Goal: Transaction & Acquisition: Purchase product/service

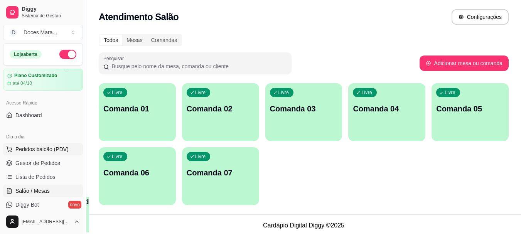
click at [39, 153] on button "Pedidos balcão (PDV)" at bounding box center [43, 149] width 80 height 12
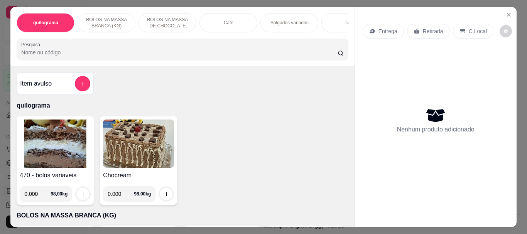
click at [93, 53] on input "Pesquisa" at bounding box center [179, 53] width 317 height 8
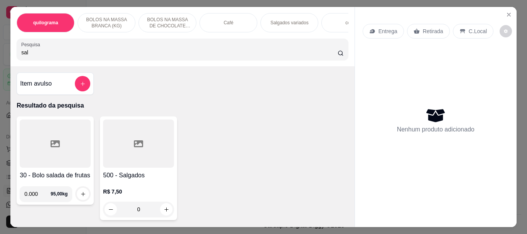
type input "sal"
click at [130, 144] on div at bounding box center [138, 144] width 71 height 48
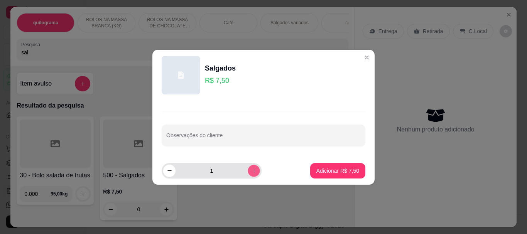
click at [251, 173] on icon "increase-product-quantity" at bounding box center [254, 171] width 6 height 6
type input "5"
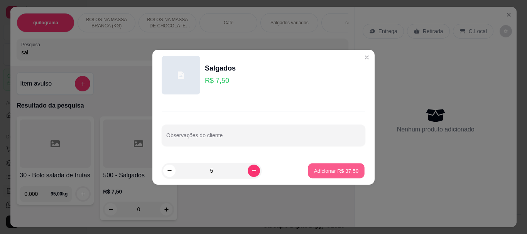
click at [322, 172] on p "Adicionar R$ 37,50" at bounding box center [336, 170] width 45 height 7
type input "5"
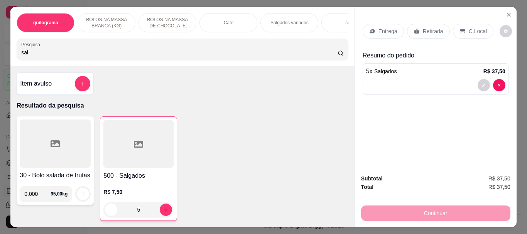
click at [217, 18] on div "Café" at bounding box center [229, 22] width 58 height 19
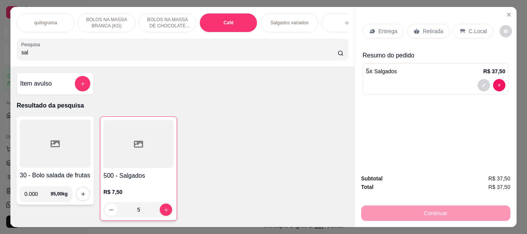
scroll to position [20, 0]
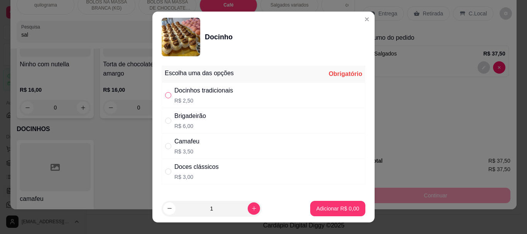
click at [168, 94] on input "" at bounding box center [168, 95] width 6 height 6
radio input "true"
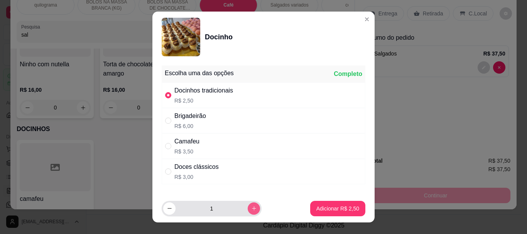
click at [251, 208] on icon "increase-product-quantity" at bounding box center [254, 209] width 6 height 6
type input "5"
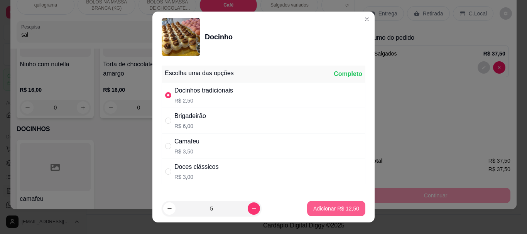
click at [314, 209] on p "Adicionar R$ 12,50" at bounding box center [336, 209] width 46 height 8
type input "5"
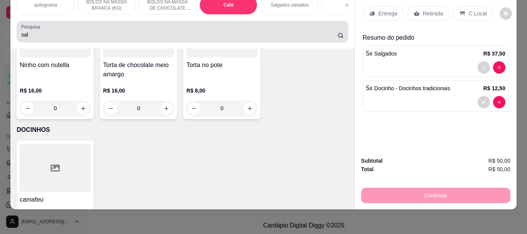
click at [39, 37] on input "sal" at bounding box center [179, 35] width 317 height 8
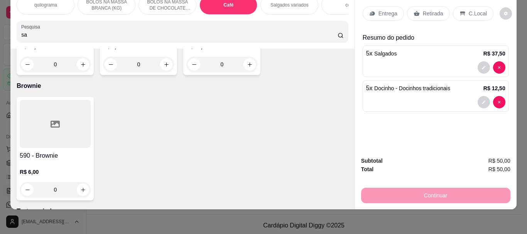
type input "s"
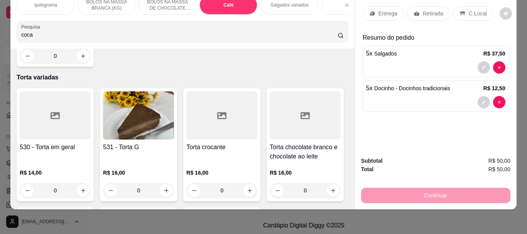
scroll to position [2738, 0]
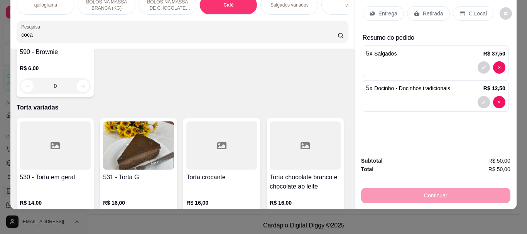
type input "coca"
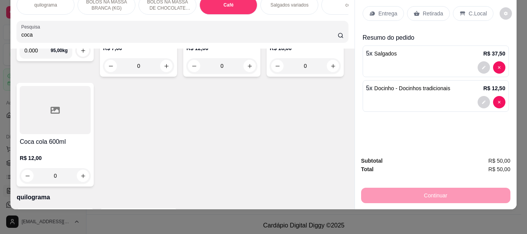
scroll to position [0, 0]
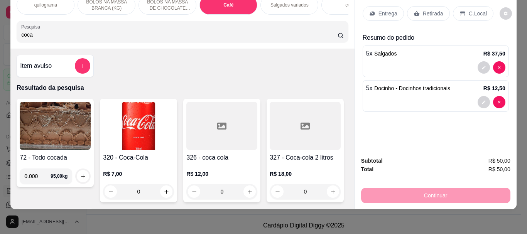
click at [136, 112] on img at bounding box center [138, 126] width 71 height 48
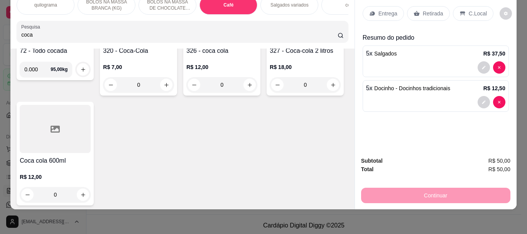
scroll to position [116, 0]
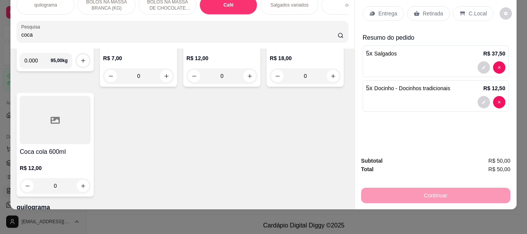
click at [270, 34] on div at bounding box center [305, 10] width 71 height 48
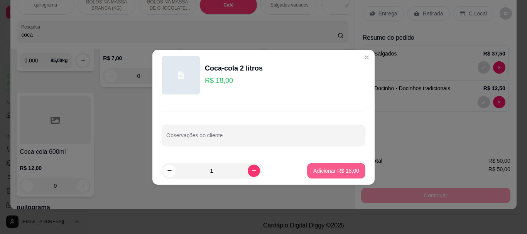
click at [321, 175] on button "Adicionar R$ 18,00" at bounding box center [336, 170] width 58 height 15
type input "1"
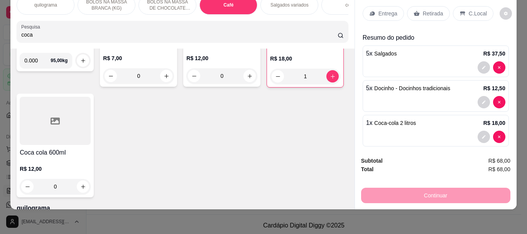
click at [428, 10] on p "Retirada" at bounding box center [433, 14] width 20 height 8
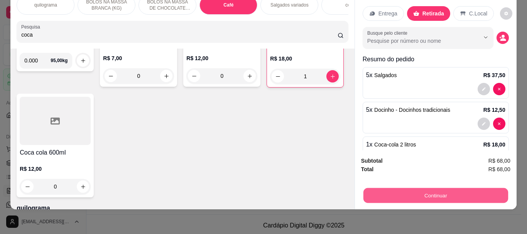
click at [428, 194] on button "Continuar" at bounding box center [435, 195] width 145 height 15
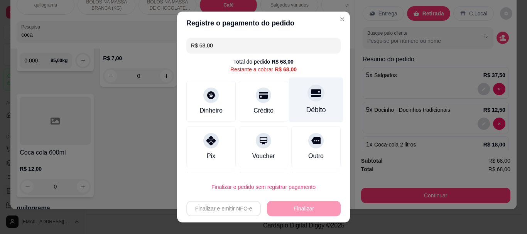
click at [293, 110] on div "Débito" at bounding box center [316, 100] width 54 height 45
type input "R$ 0,00"
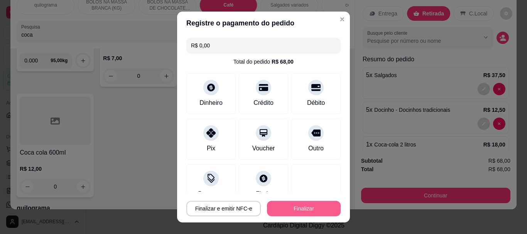
click at [279, 212] on button "Finalizar" at bounding box center [304, 208] width 74 height 15
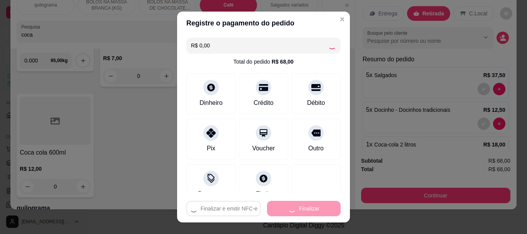
type input "0"
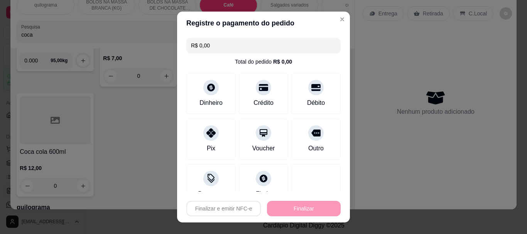
type input "-R$ 68,00"
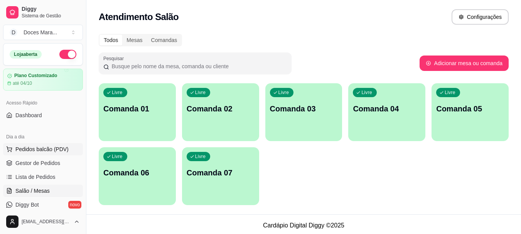
click at [26, 149] on span "Pedidos balcão (PDV)" at bounding box center [41, 150] width 53 height 8
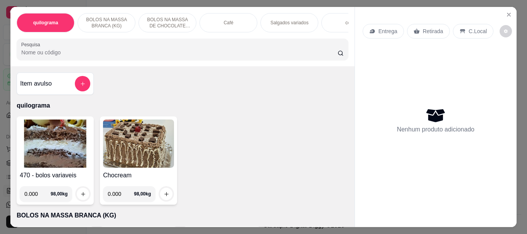
select select "ALL"
select select "0"
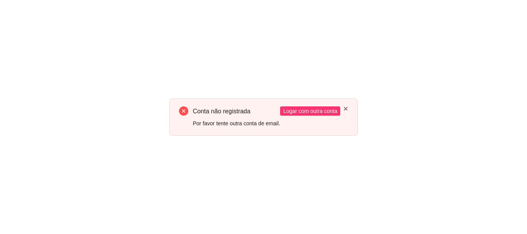
click at [348, 108] on icon "close" at bounding box center [346, 109] width 5 height 5
